Goal: Navigation & Orientation: Go to known website

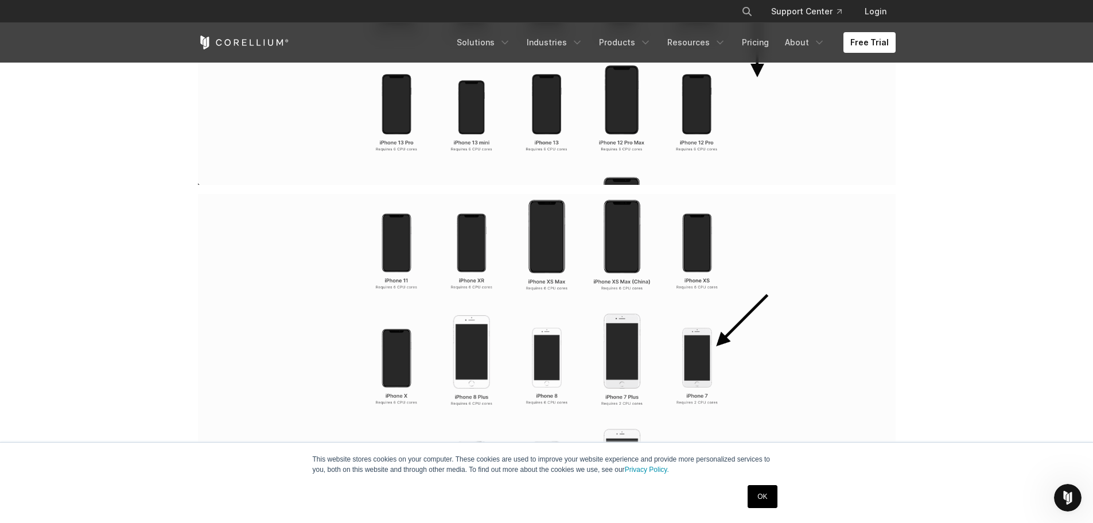
scroll to position [2070, 0]
click at [884, 12] on link "Login" at bounding box center [875, 11] width 40 height 21
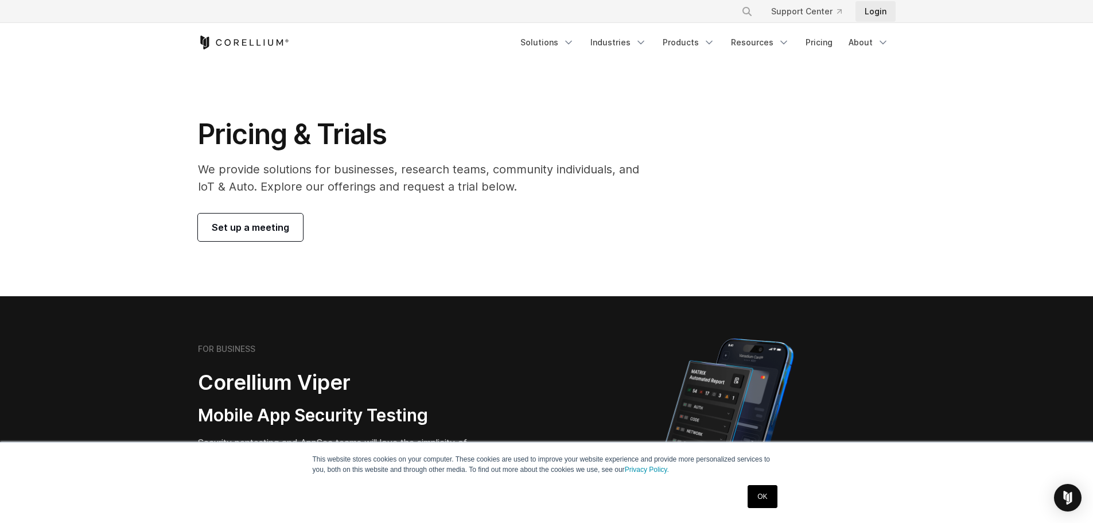
click at [872, 13] on link "Login" at bounding box center [875, 11] width 40 height 21
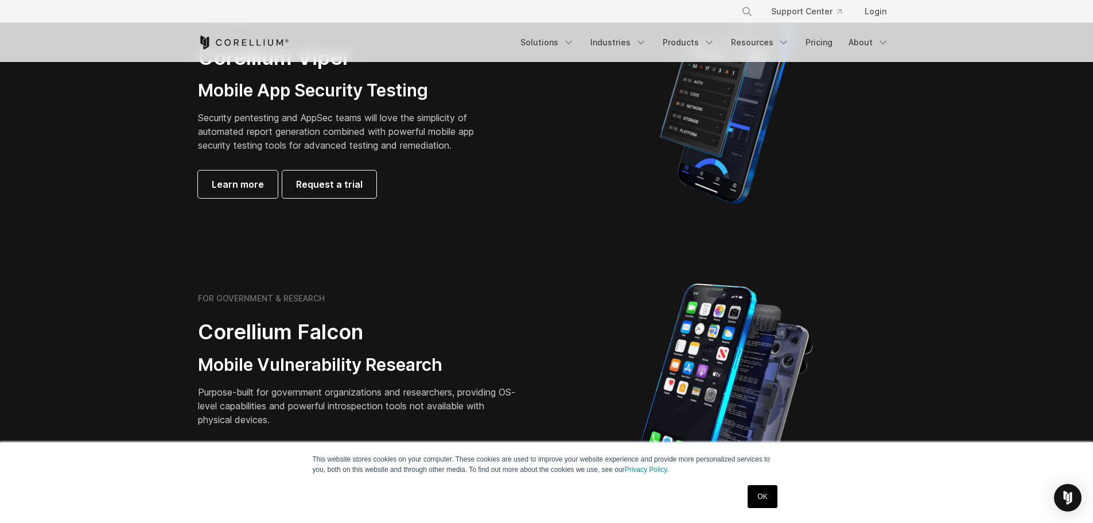
scroll to position [344, 0]
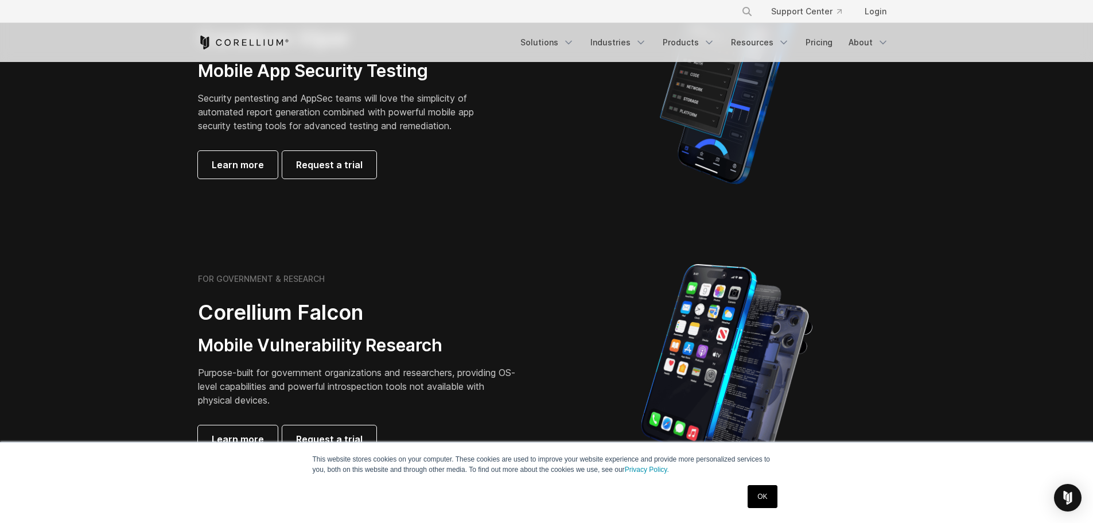
click at [762, 497] on link "OK" at bounding box center [761, 496] width 29 height 23
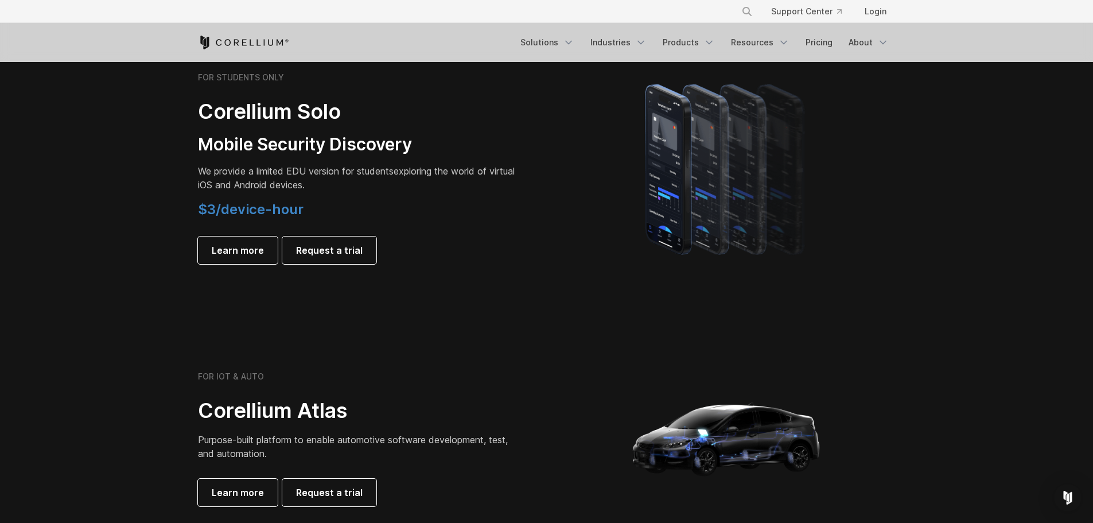
scroll to position [975, 0]
